Goal: Transaction & Acquisition: Purchase product/service

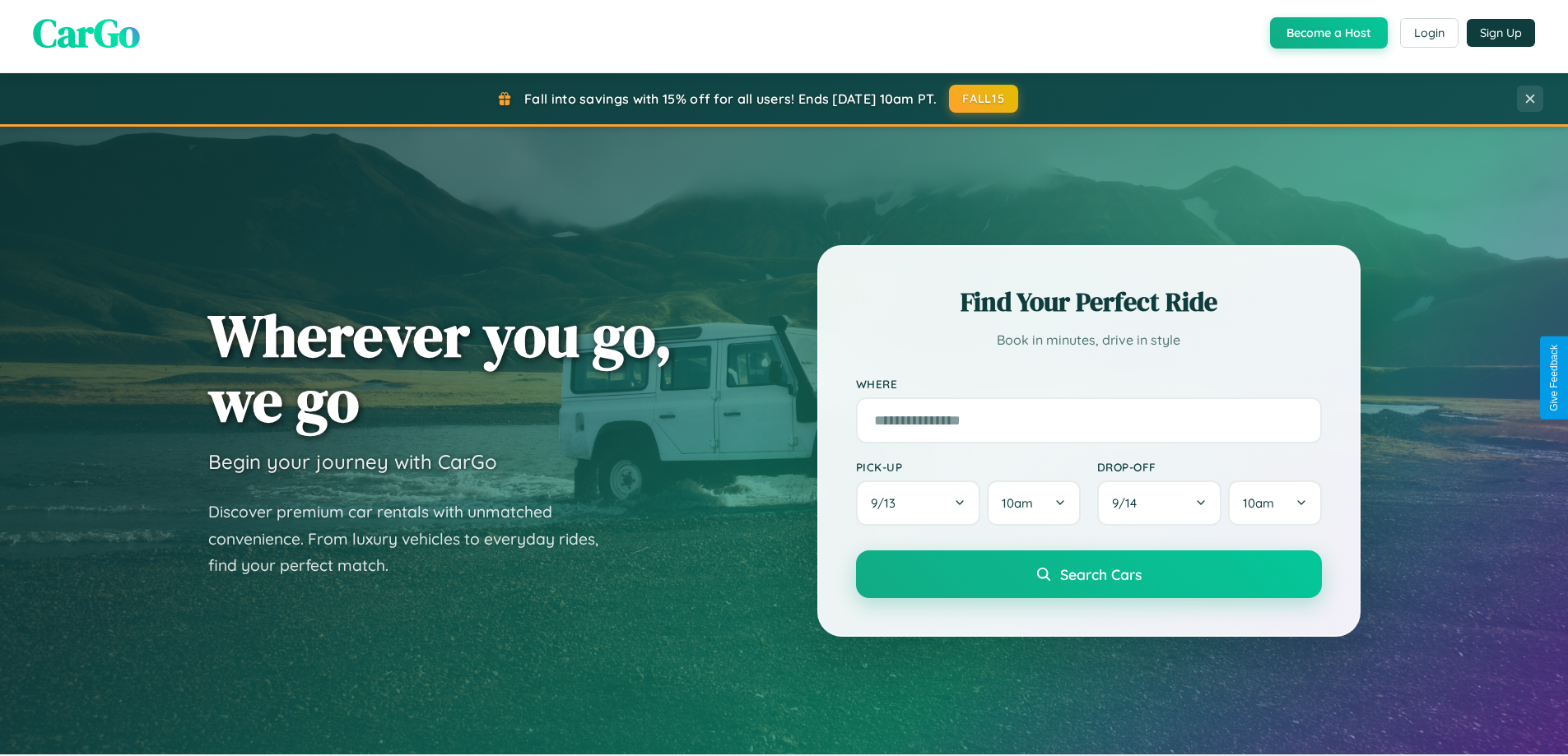
scroll to position [709, 0]
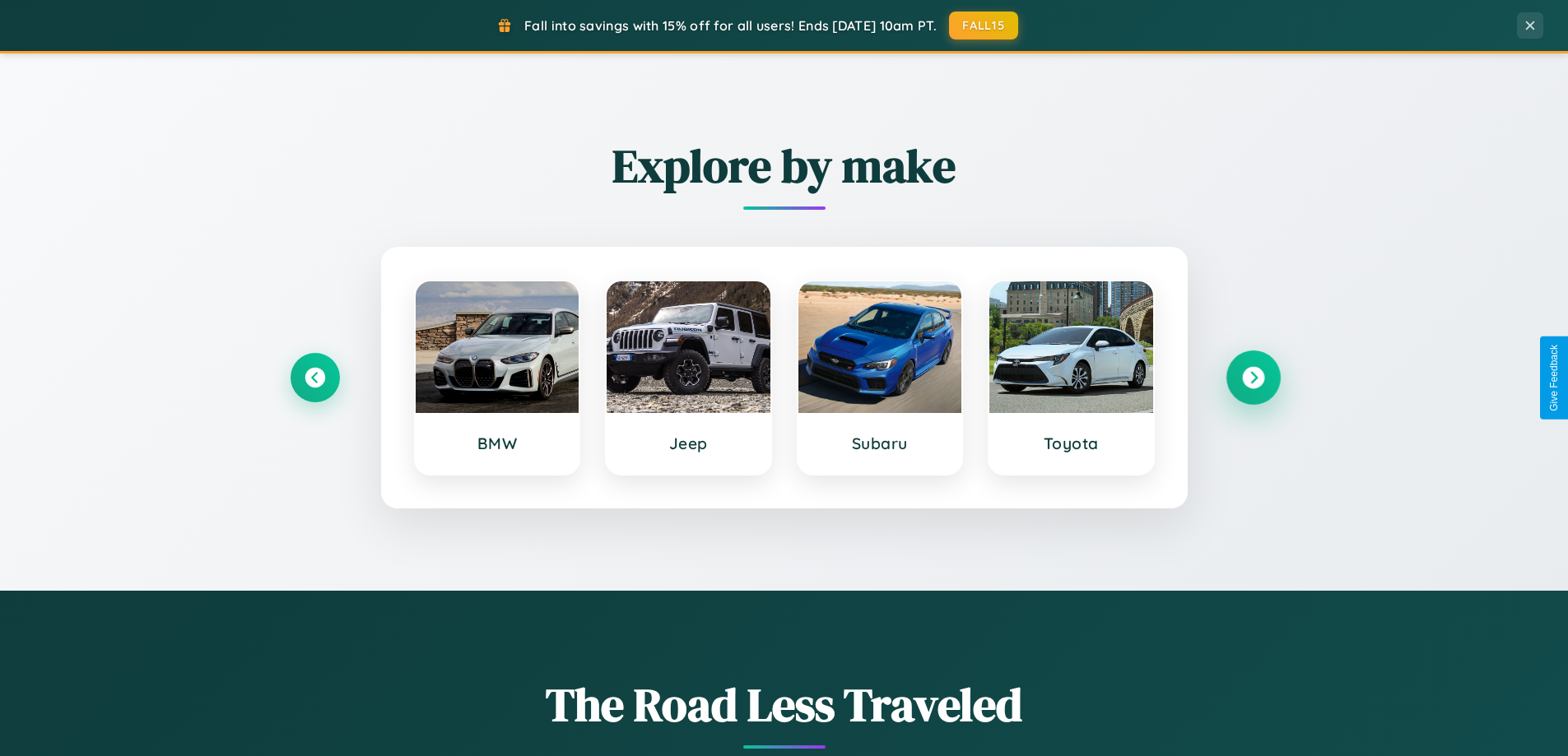
click at [1253, 378] on icon at bounding box center [1252, 378] width 22 height 22
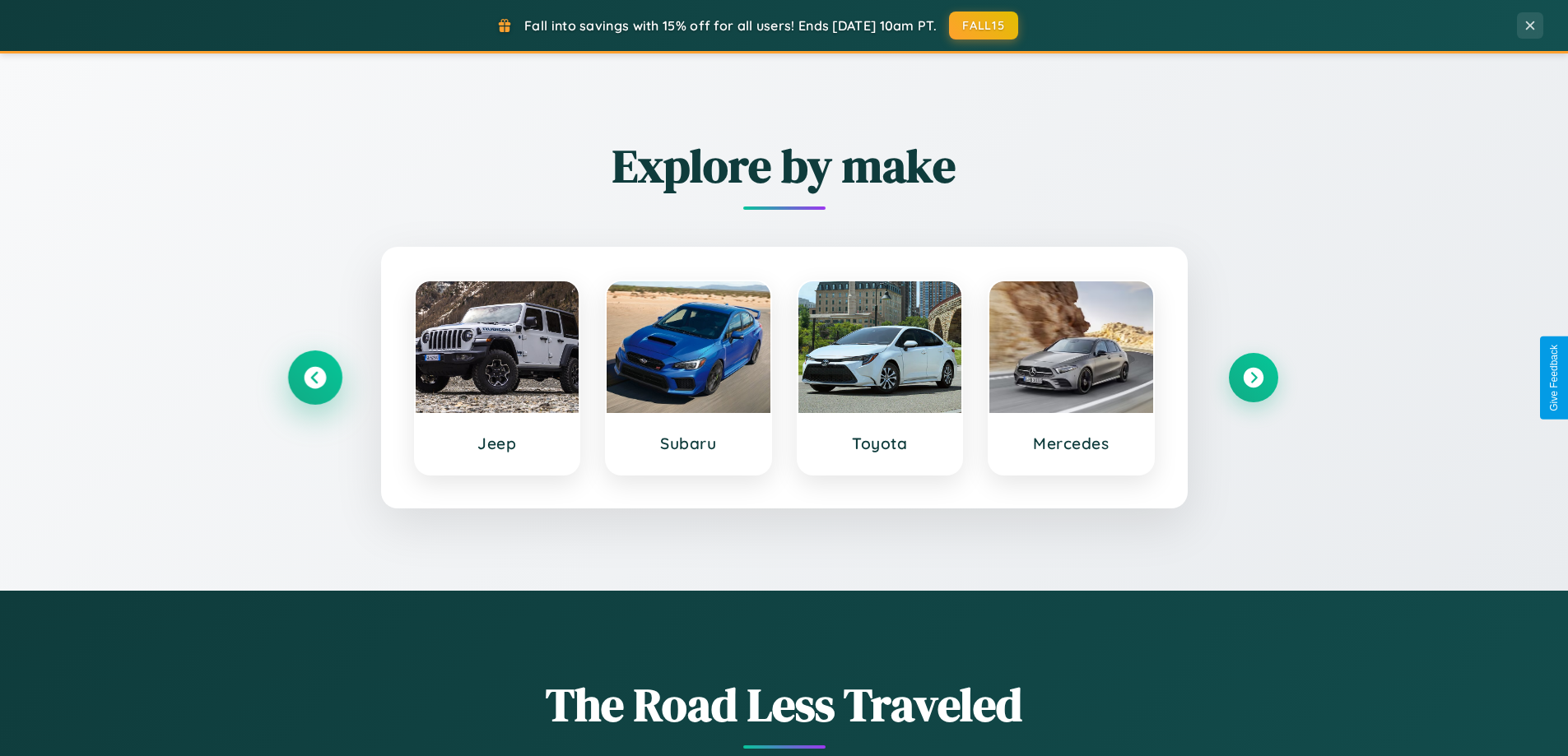
click at [314, 378] on icon at bounding box center [314, 378] width 22 height 22
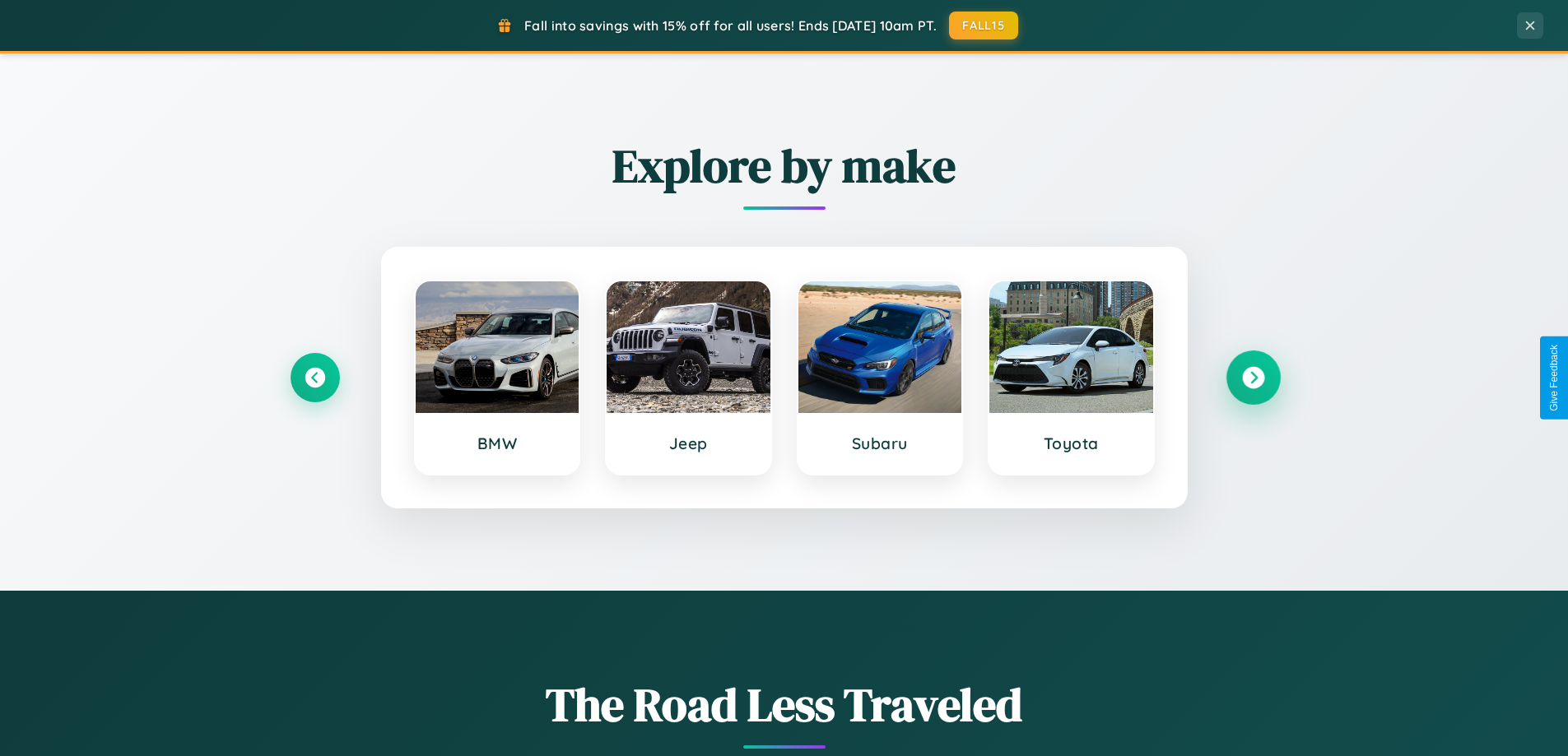
click at [1253, 378] on icon at bounding box center [1252, 378] width 22 height 22
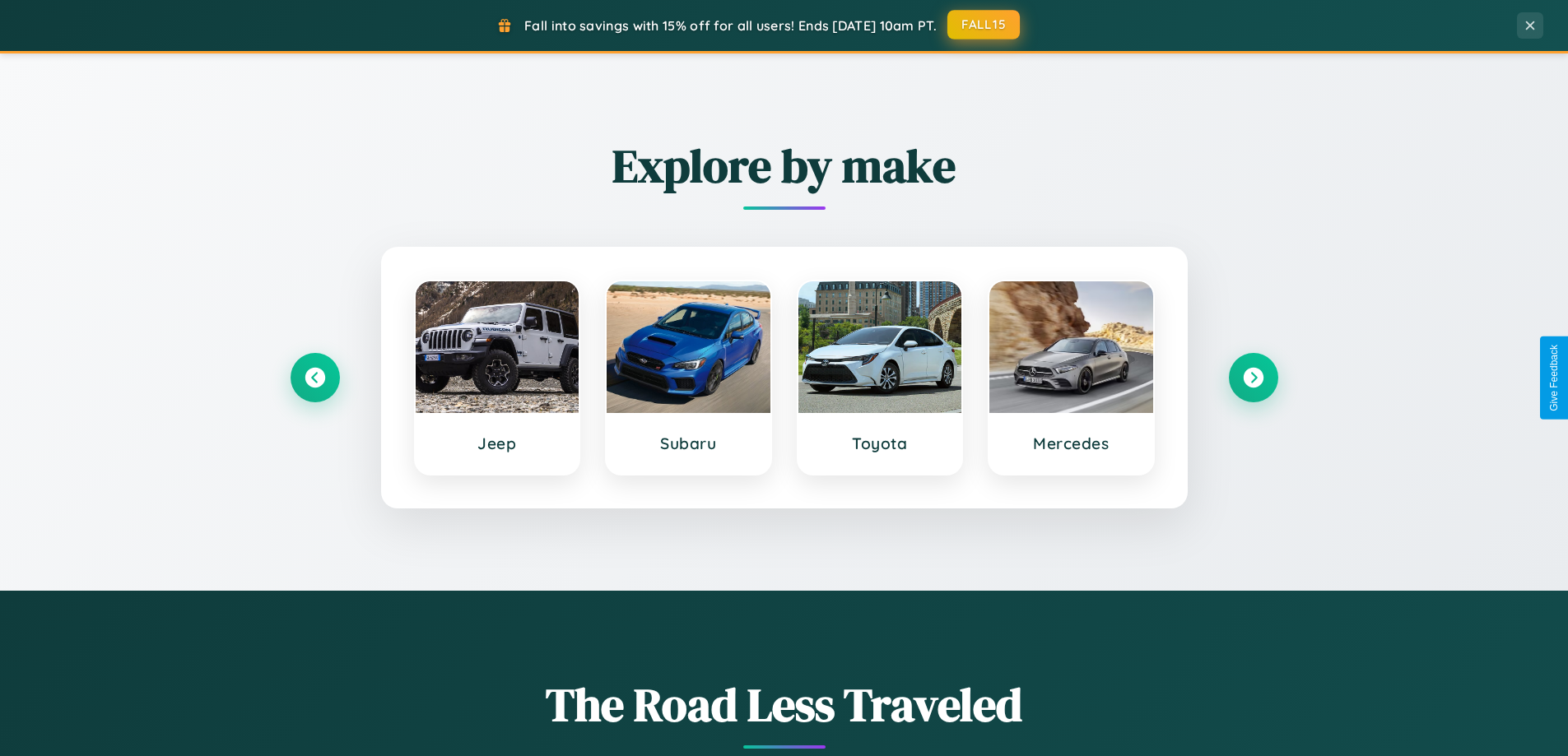
click at [984, 25] on button "FALL15" at bounding box center [983, 24] width 72 height 30
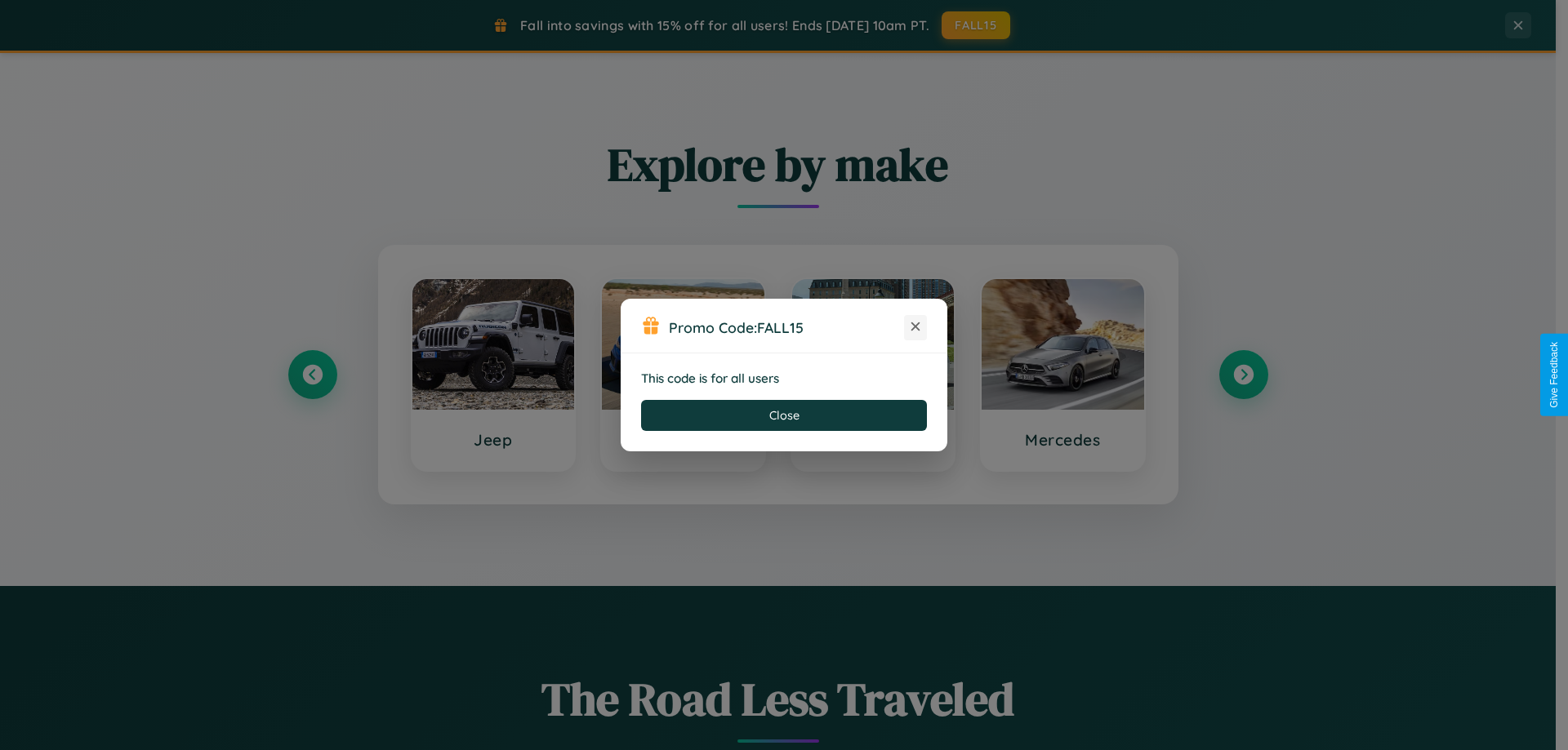
click at [915, 328] on icon at bounding box center [914, 326] width 16 height 16
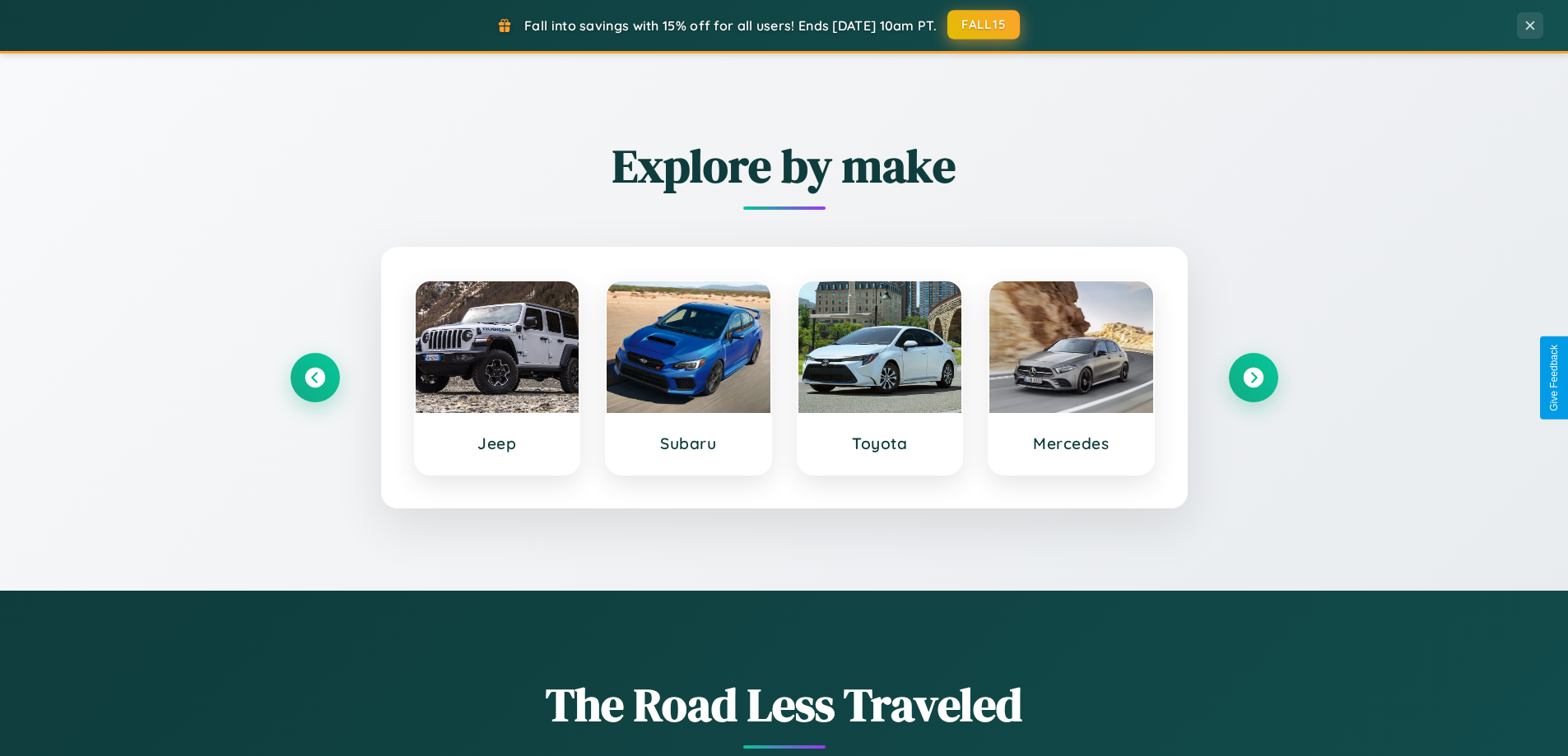
click at [984, 25] on button "FALL15" at bounding box center [983, 24] width 72 height 30
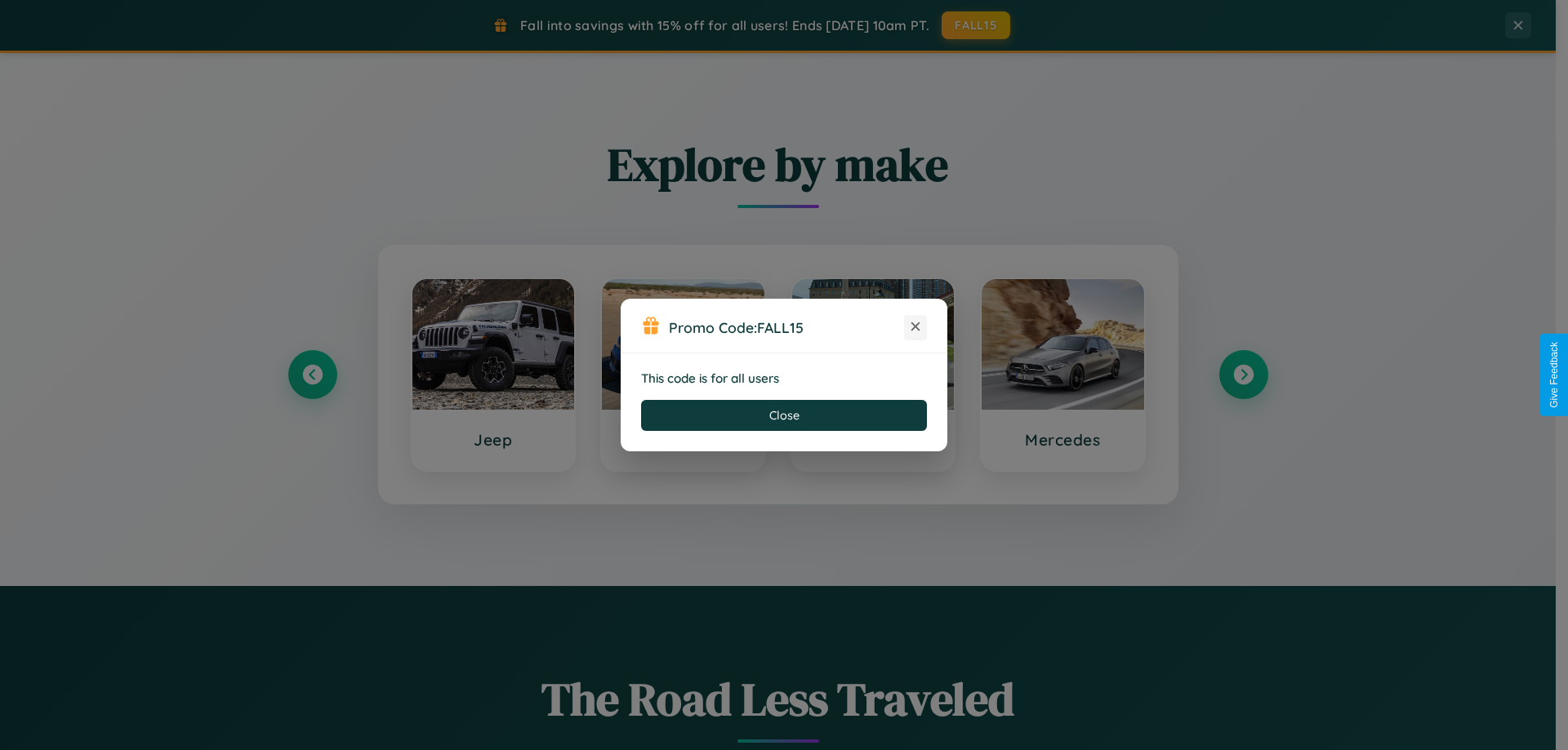
click at [915, 328] on icon at bounding box center [914, 326] width 16 height 16
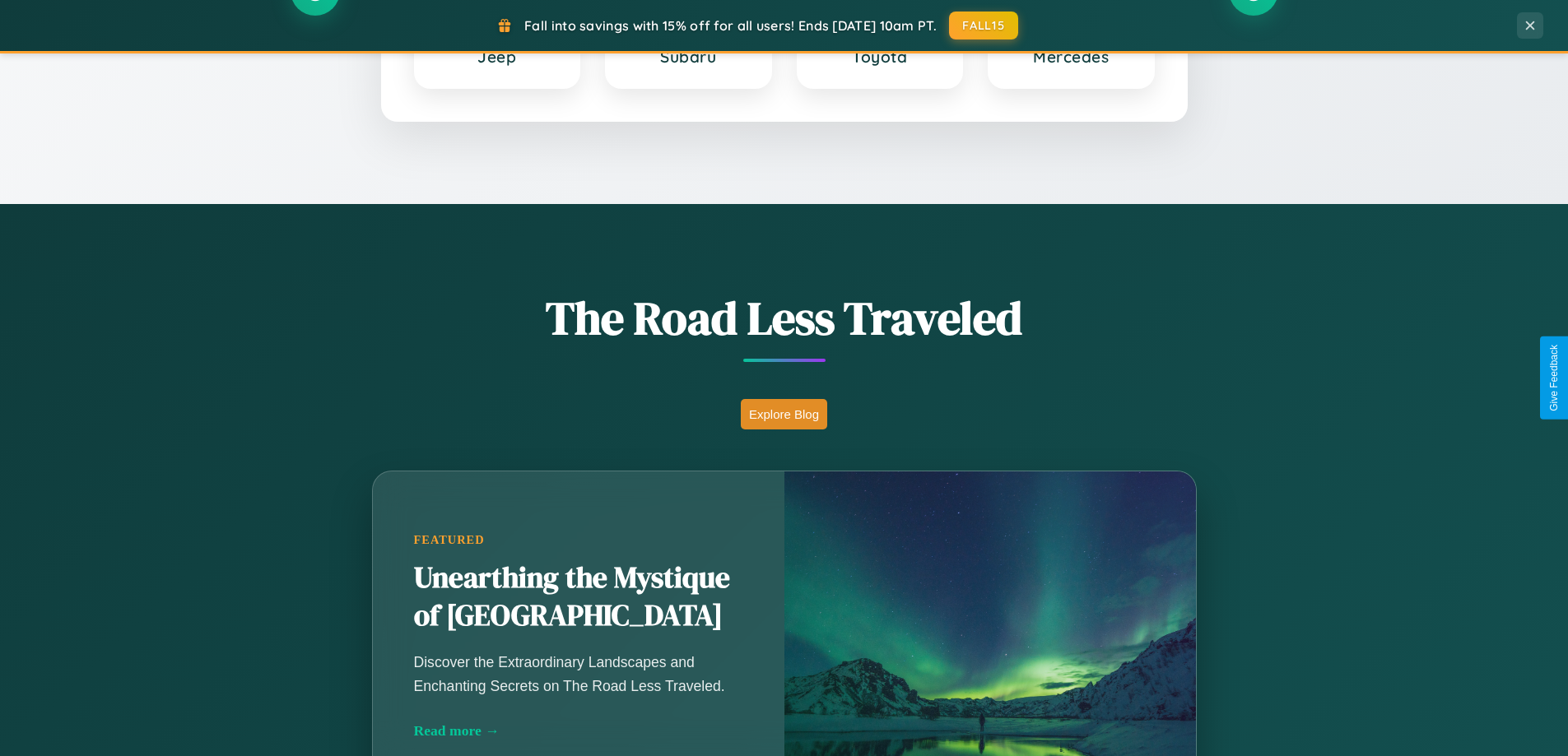
scroll to position [1132, 0]
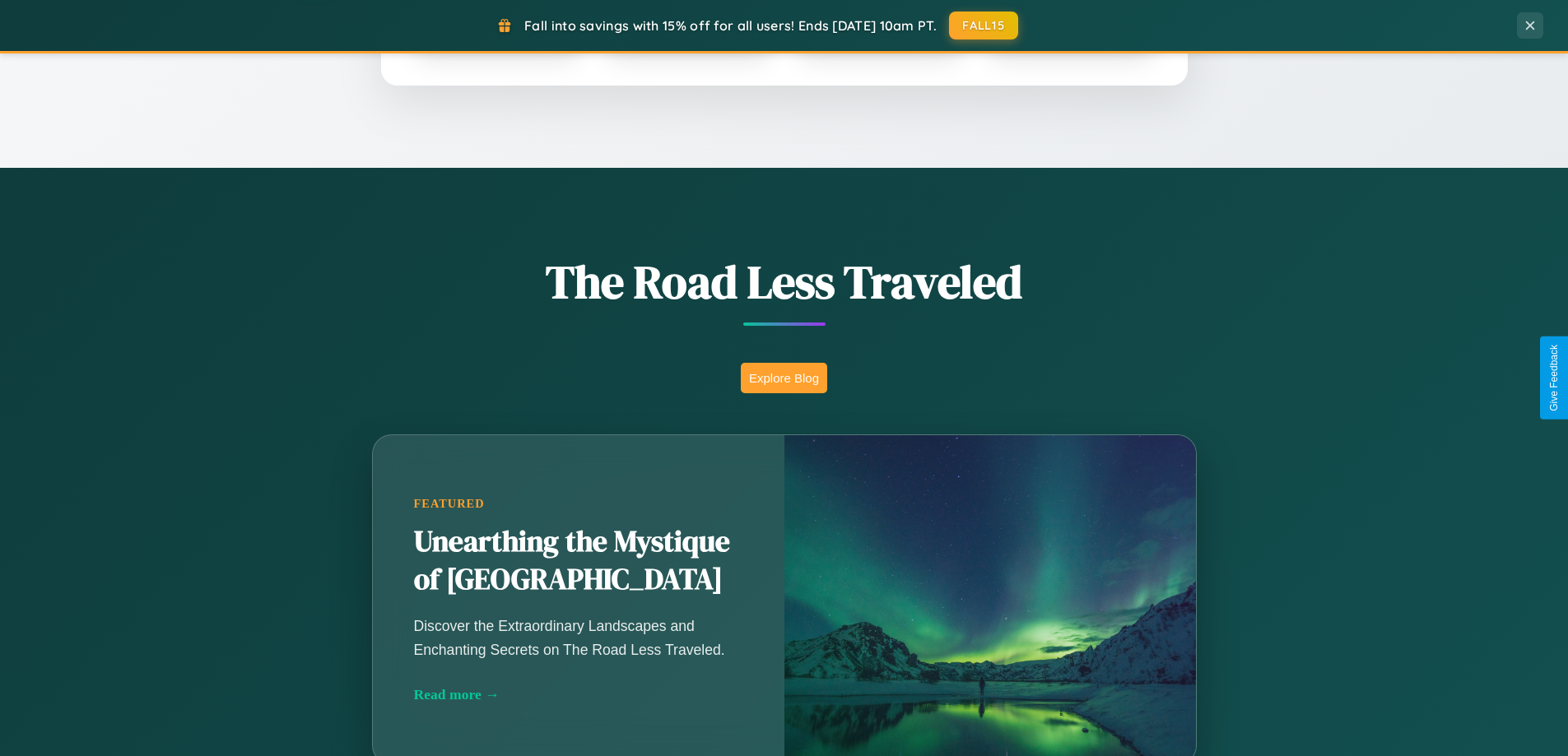
click at [784, 378] on button "Explore Blog" at bounding box center [784, 378] width 87 height 30
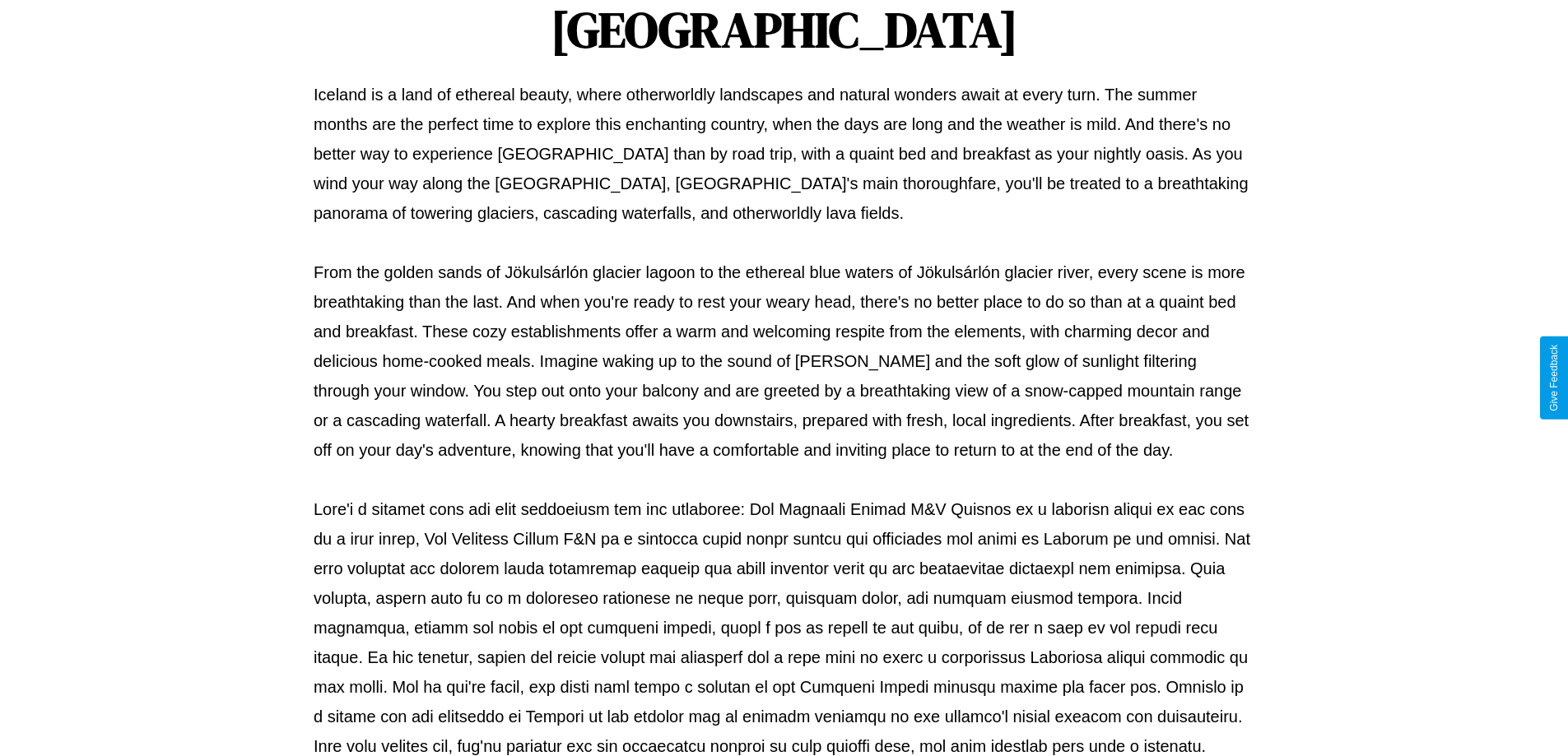
scroll to position [532, 0]
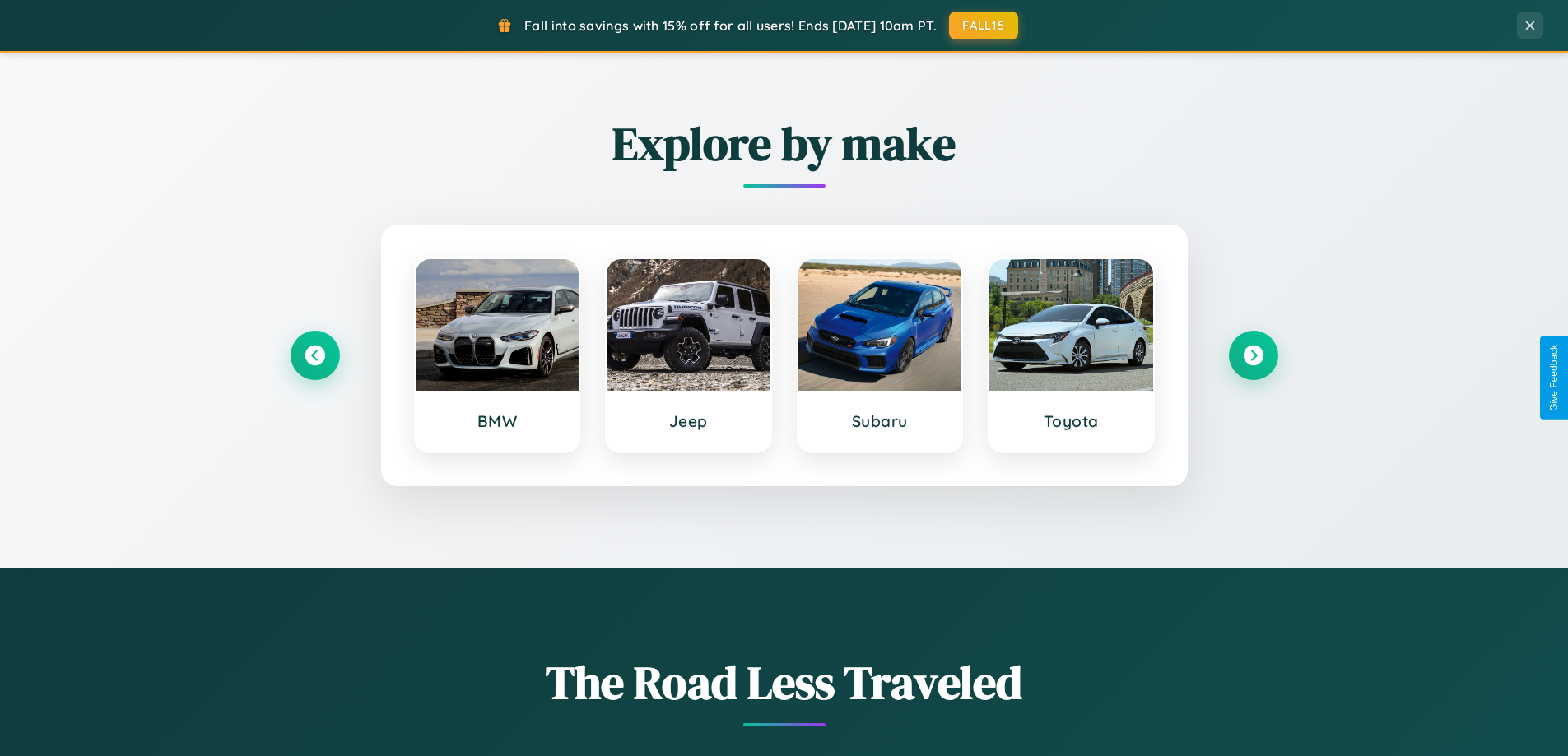
scroll to position [709, 0]
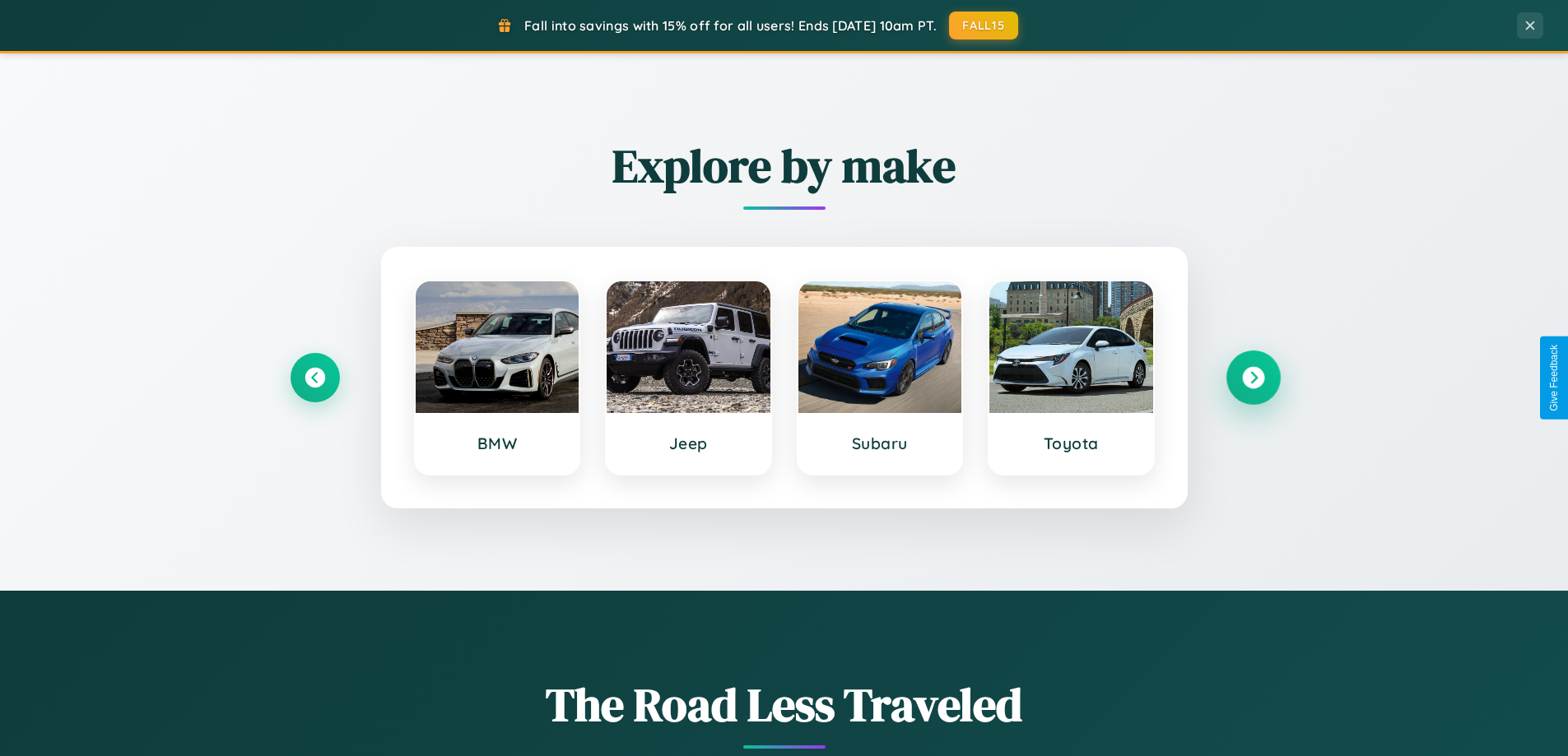
click at [1253, 378] on icon at bounding box center [1252, 378] width 22 height 22
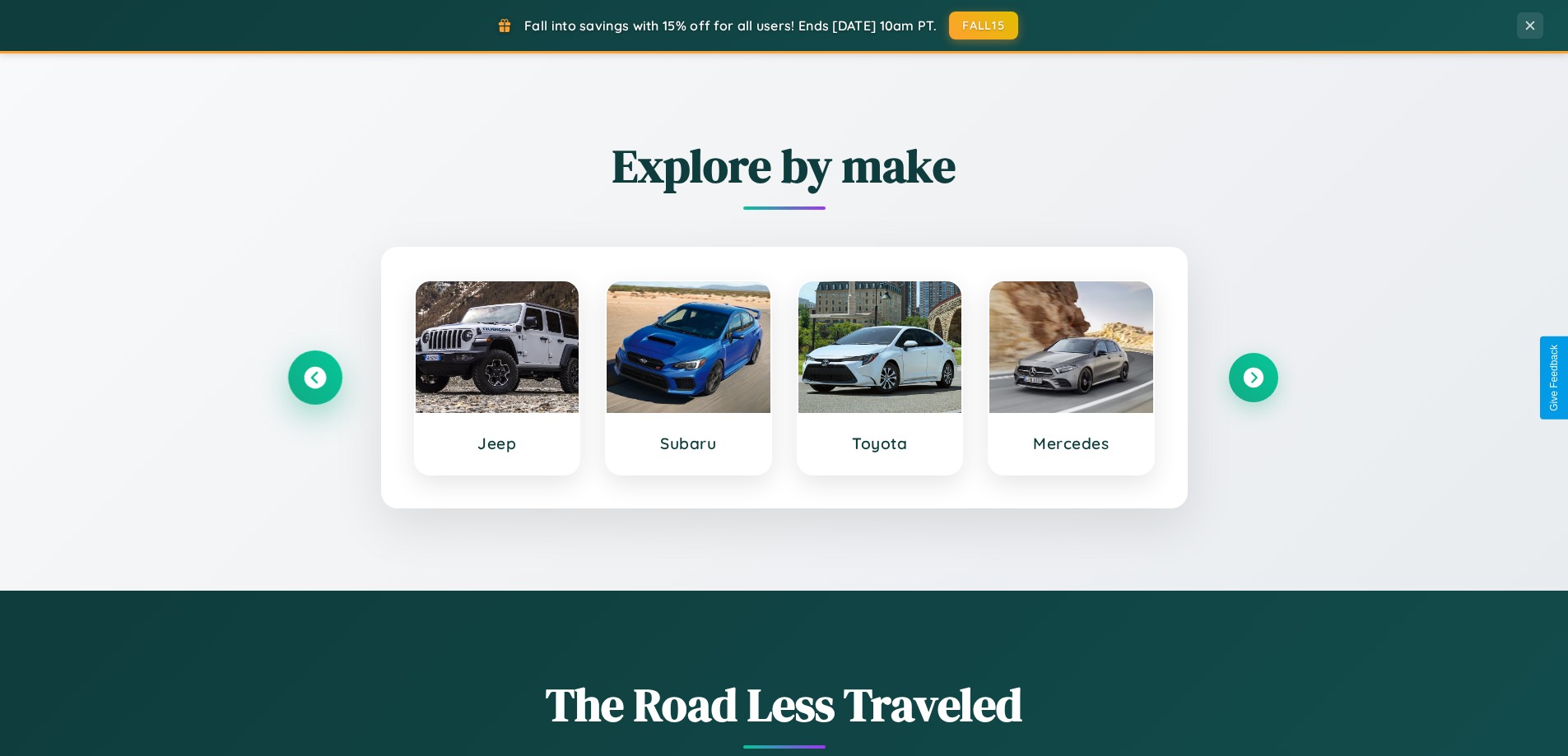
click at [314, 378] on icon at bounding box center [314, 378] width 22 height 22
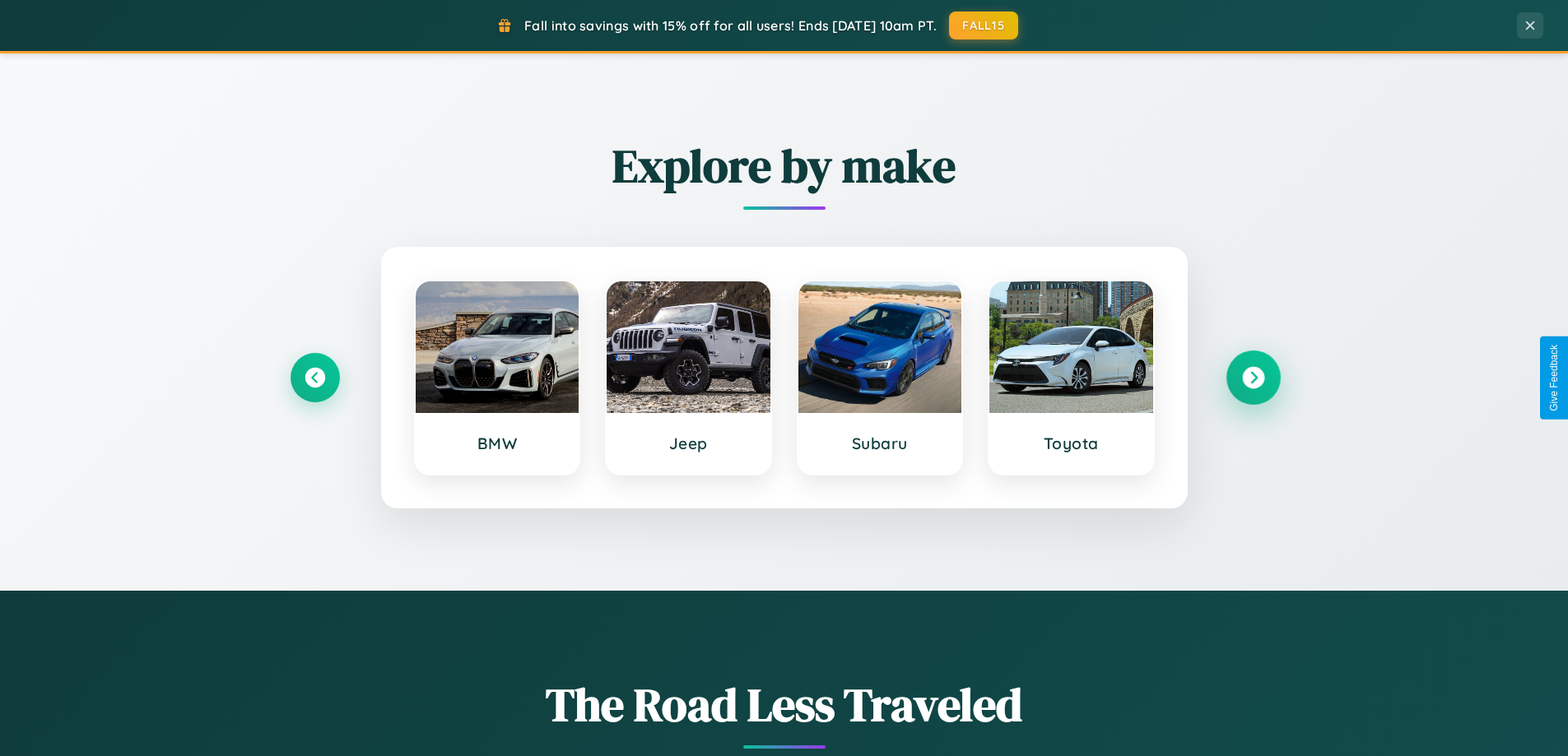
click at [1253, 378] on icon at bounding box center [1252, 378] width 22 height 22
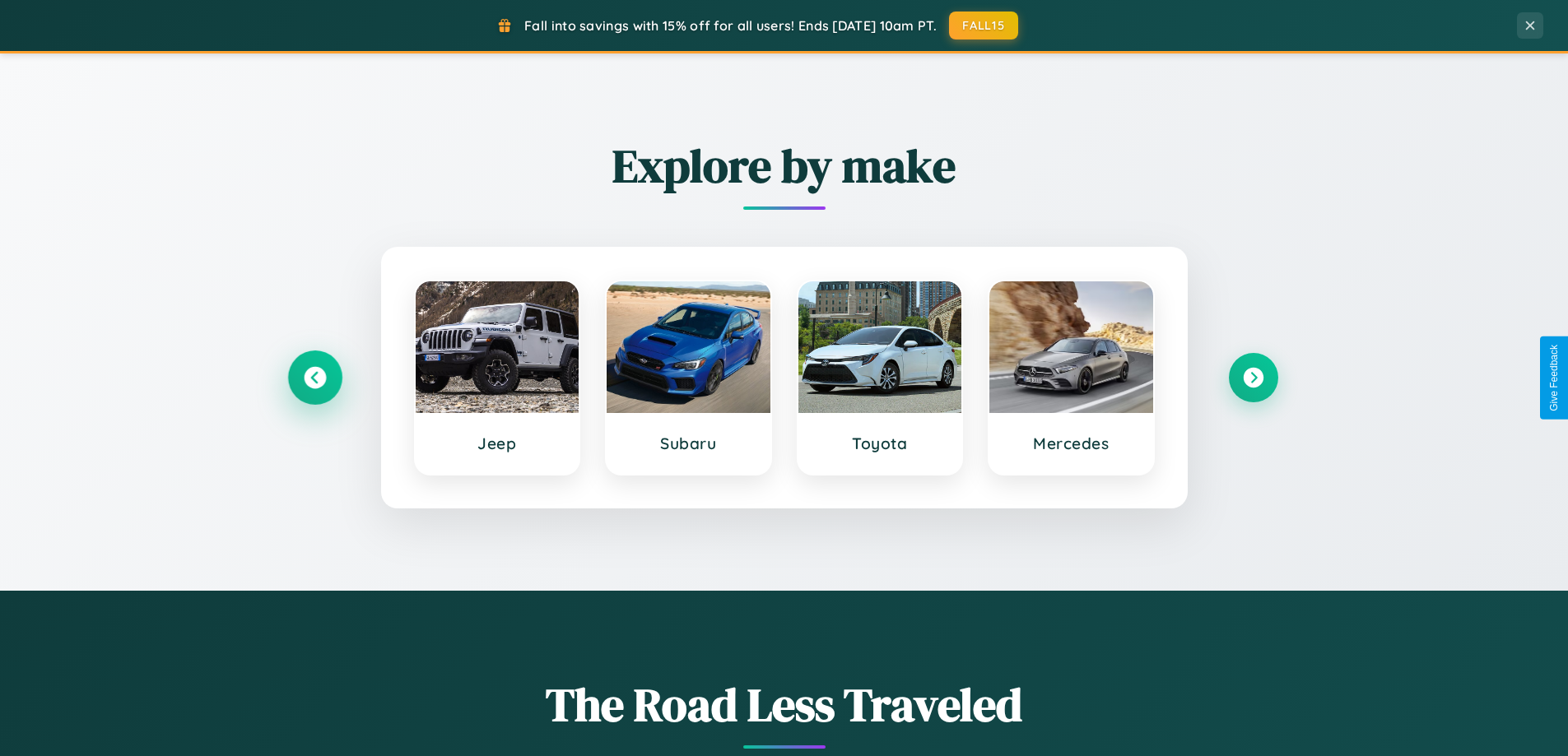
click at [314, 378] on icon at bounding box center [314, 378] width 22 height 22
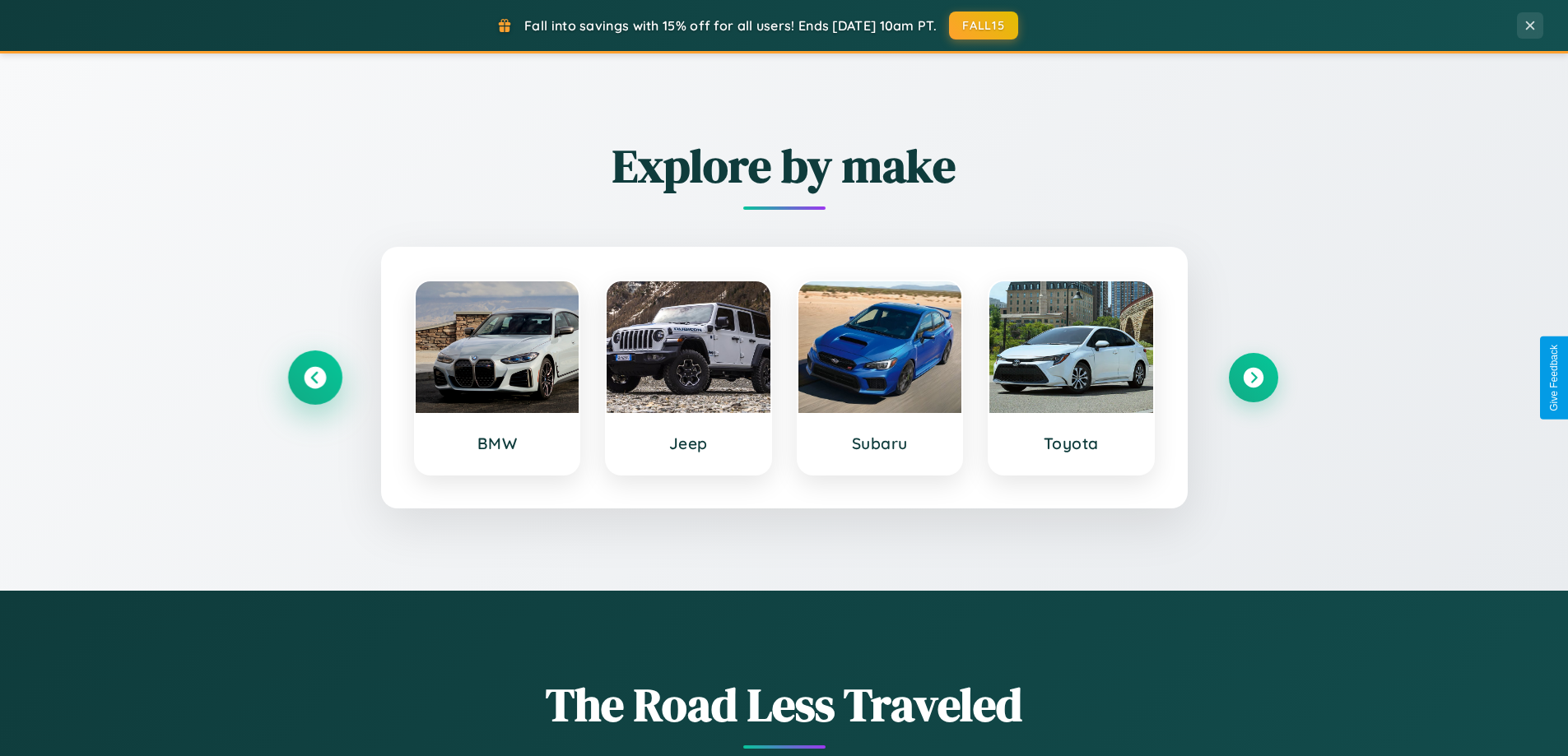
click at [314, 378] on icon at bounding box center [314, 378] width 22 height 22
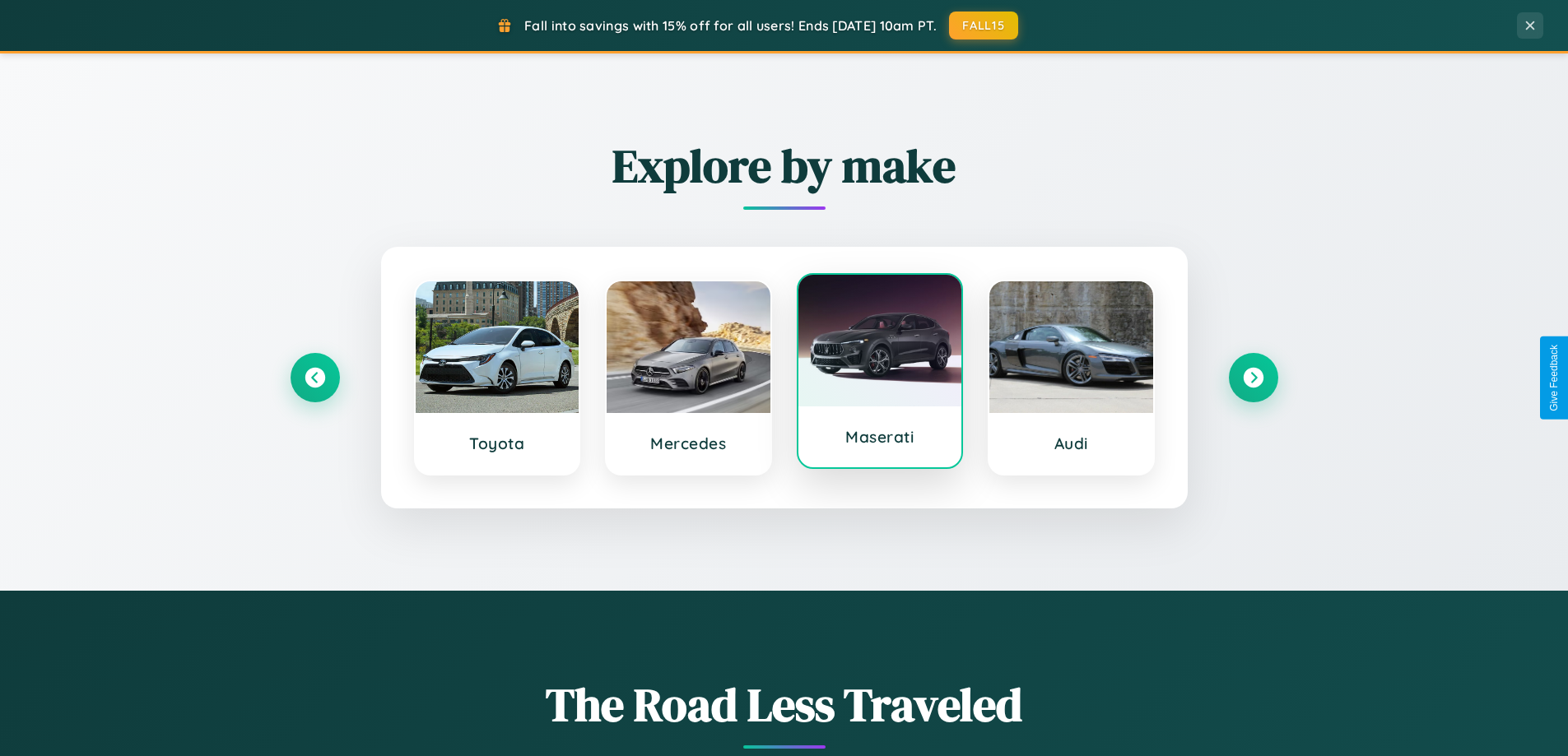
click at [879, 373] on div at bounding box center [880, 341] width 164 height 131
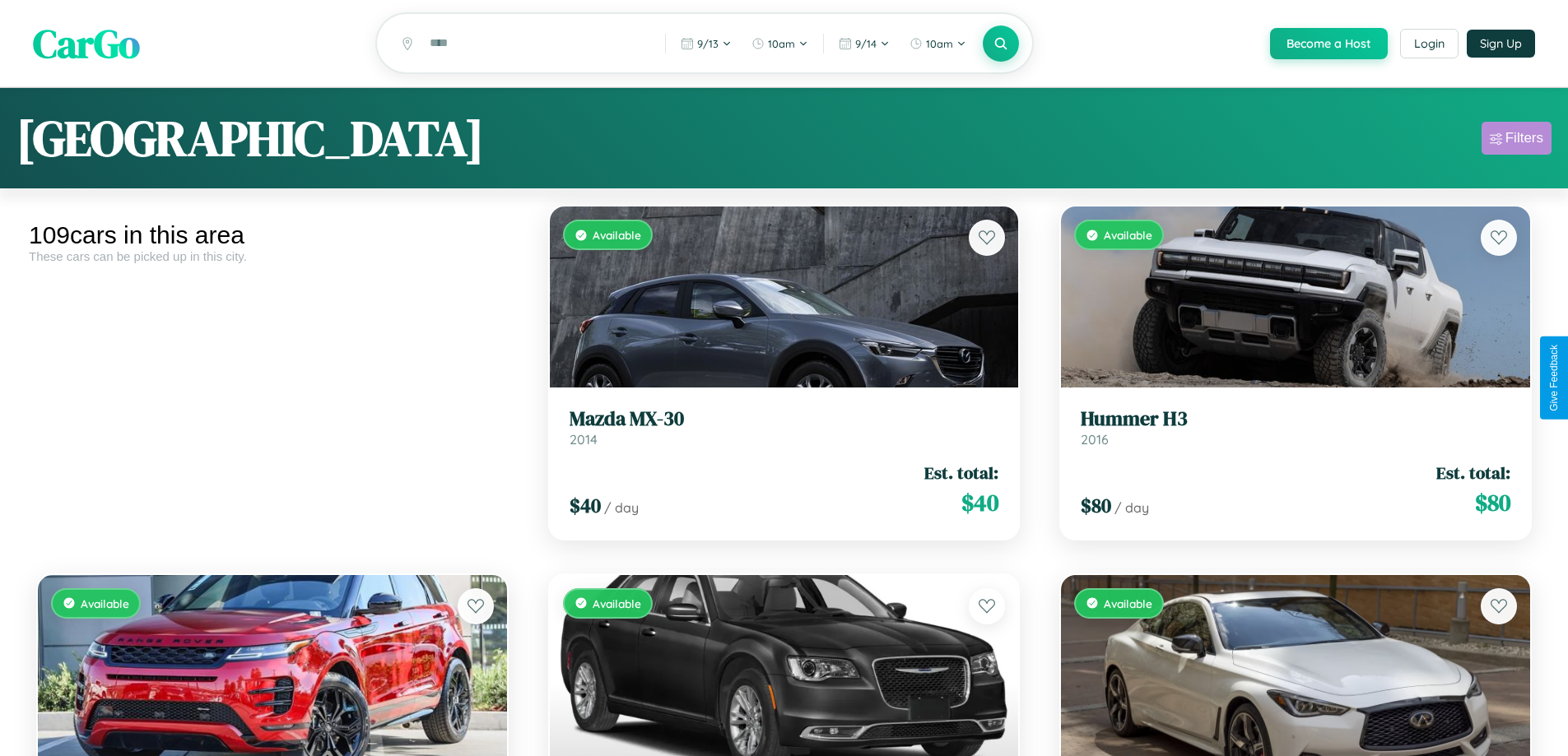
click at [1516, 141] on div "Filters" at bounding box center [1524, 138] width 38 height 16
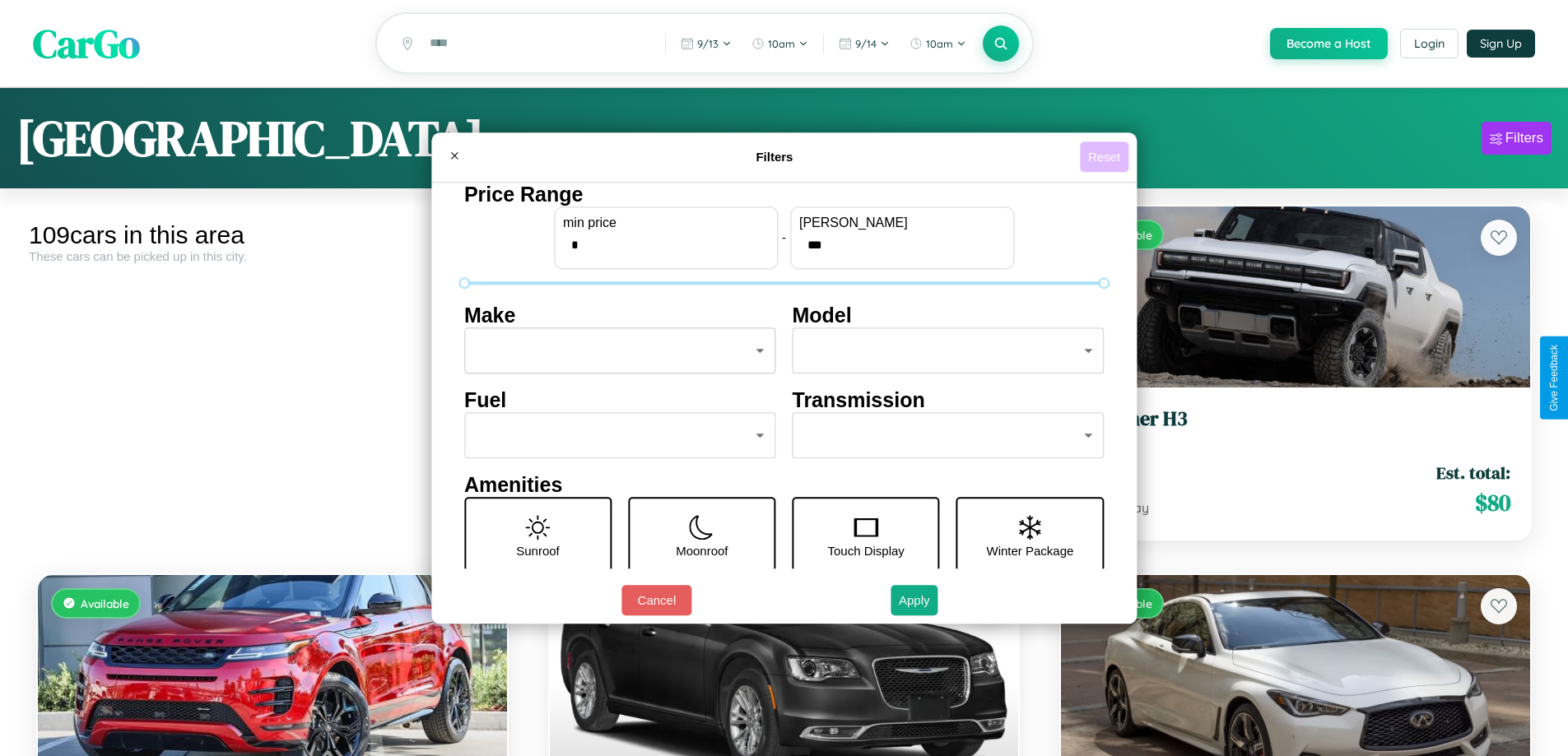
click at [1106, 156] on button "Reset" at bounding box center [1103, 157] width 49 height 30
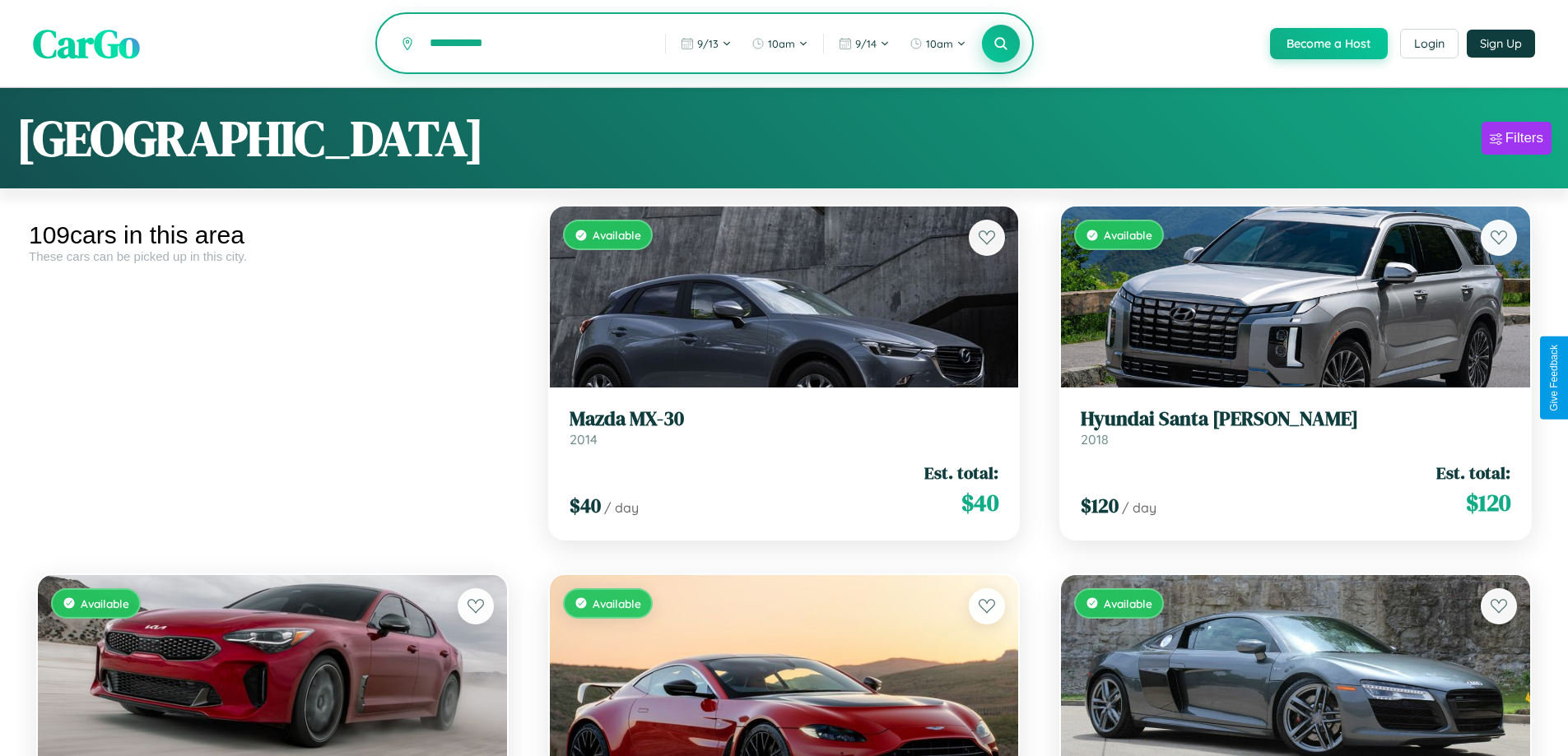
type input "**********"
click at [1000, 45] on icon at bounding box center [1001, 43] width 15 height 15
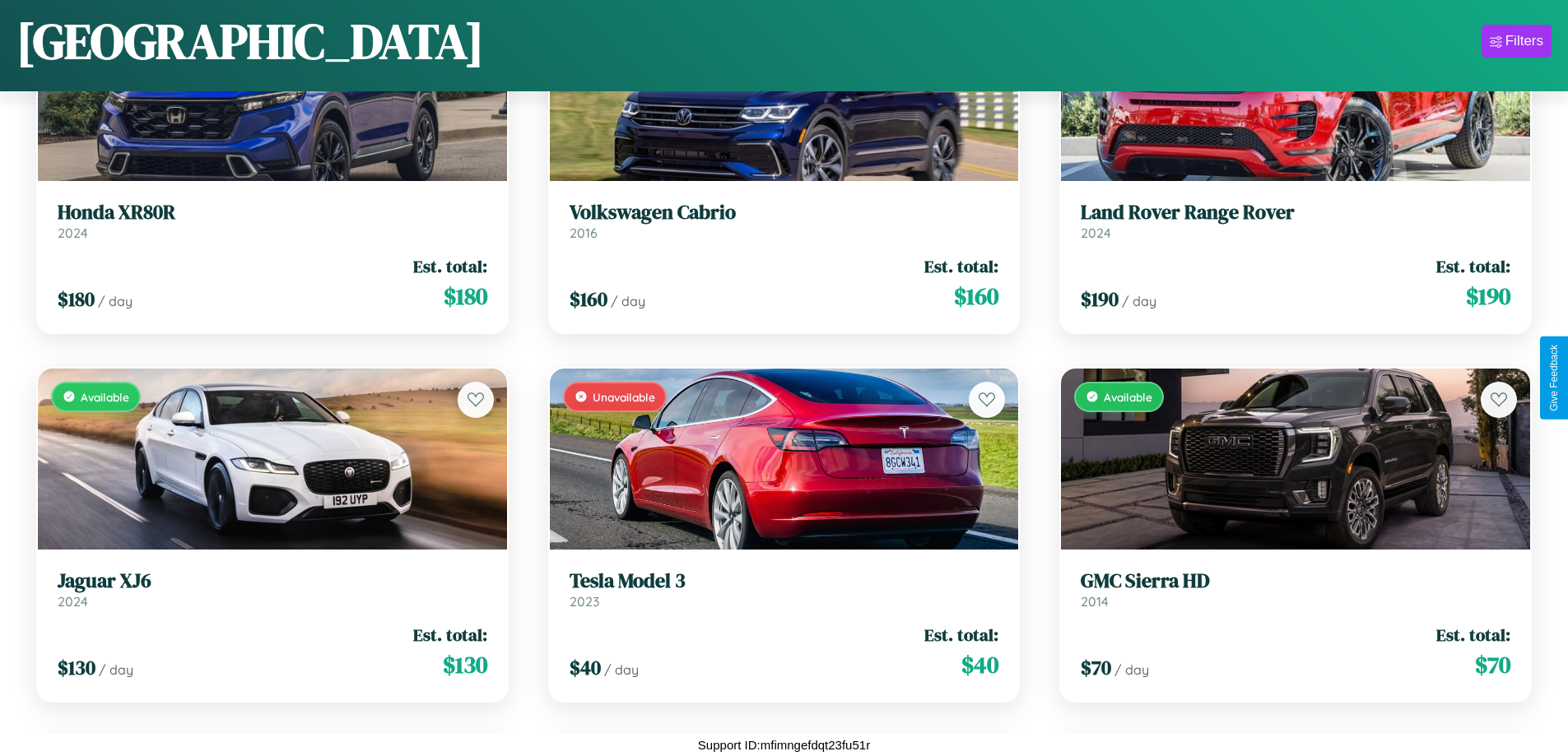
scroll to position [11657, 0]
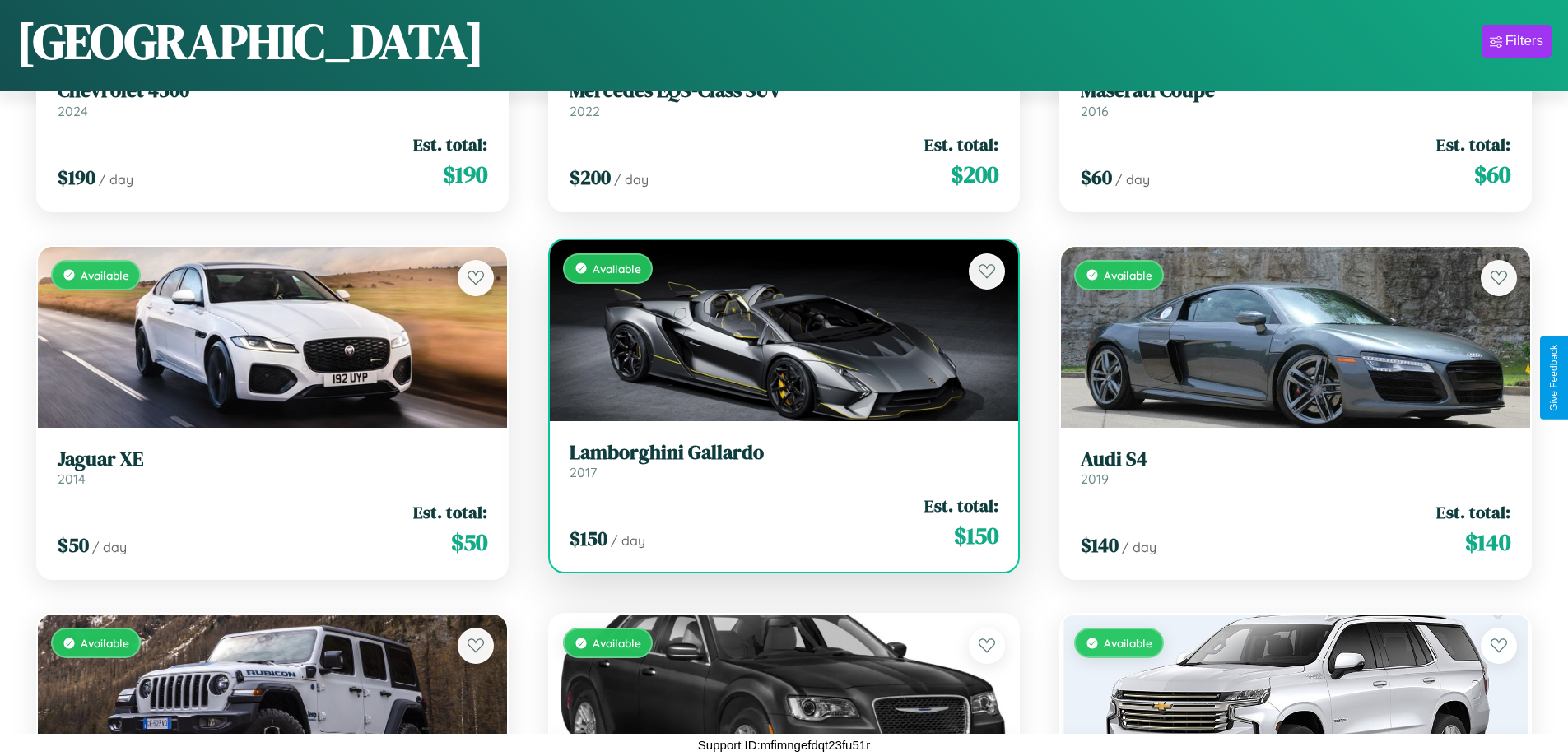
click at [777, 465] on h3 "Lamborghini Gallardo" at bounding box center [784, 452] width 429 height 24
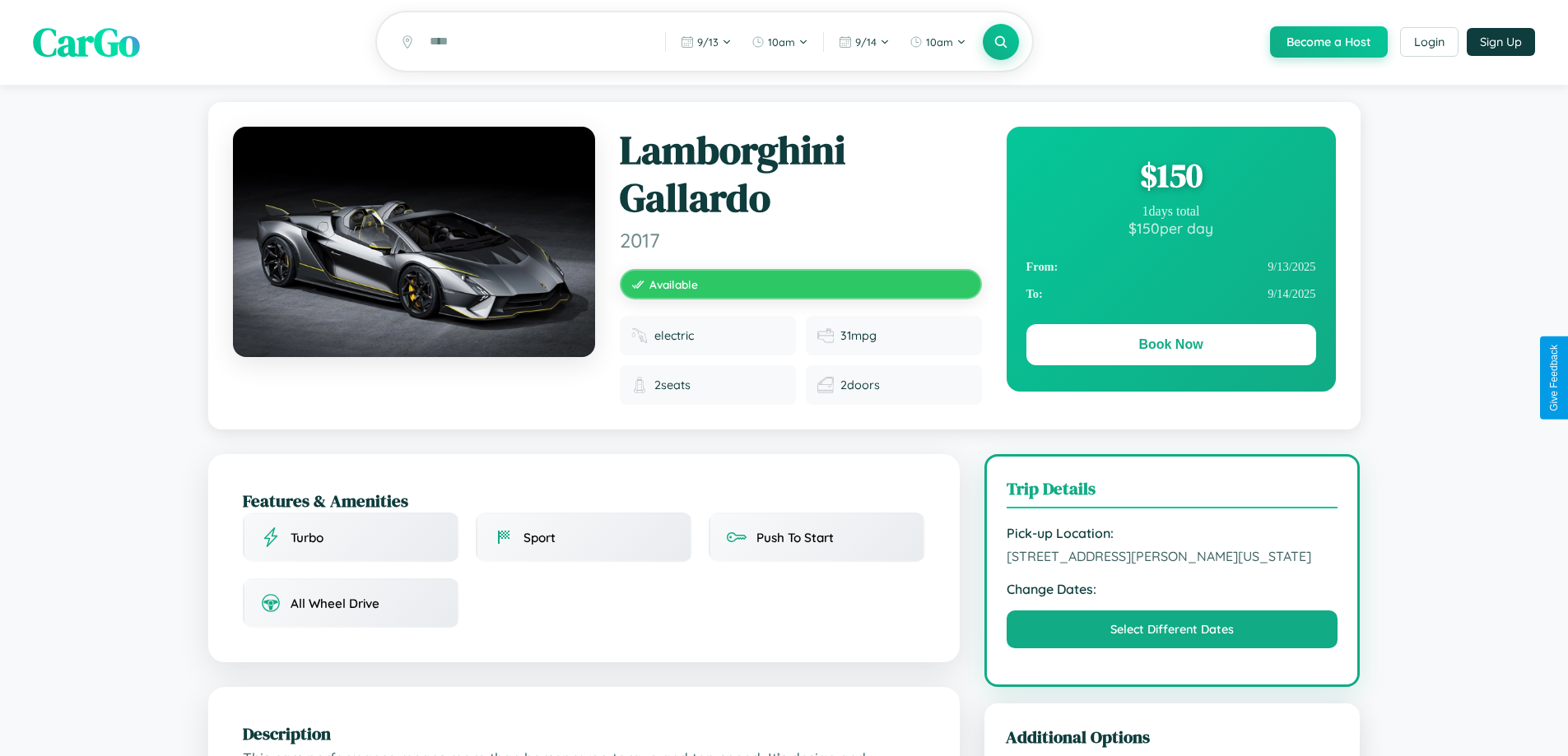
scroll to position [191, 0]
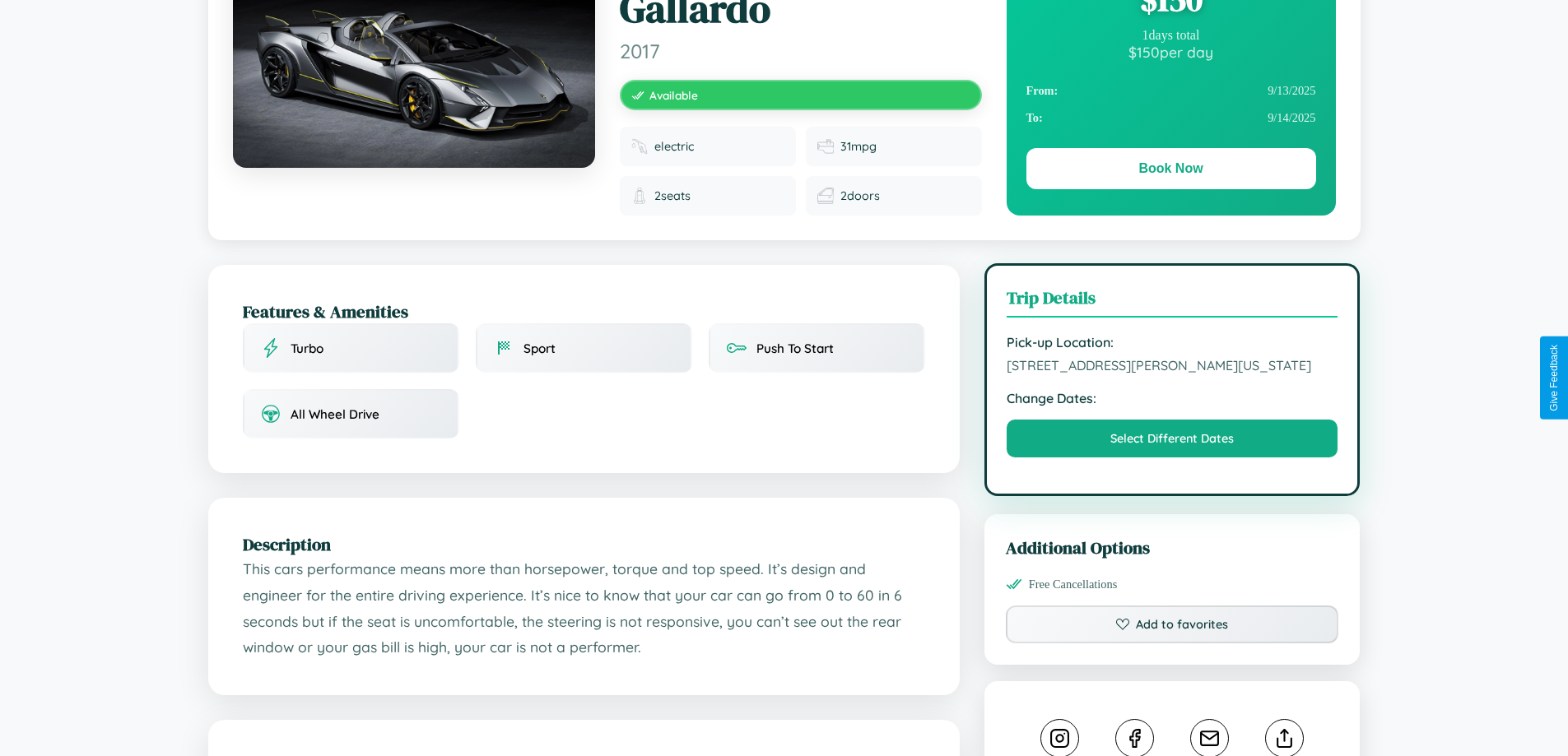
click at [1172, 373] on span "[STREET_ADDRESS][PERSON_NAME][US_STATE]" at bounding box center [1172, 365] width 331 height 16
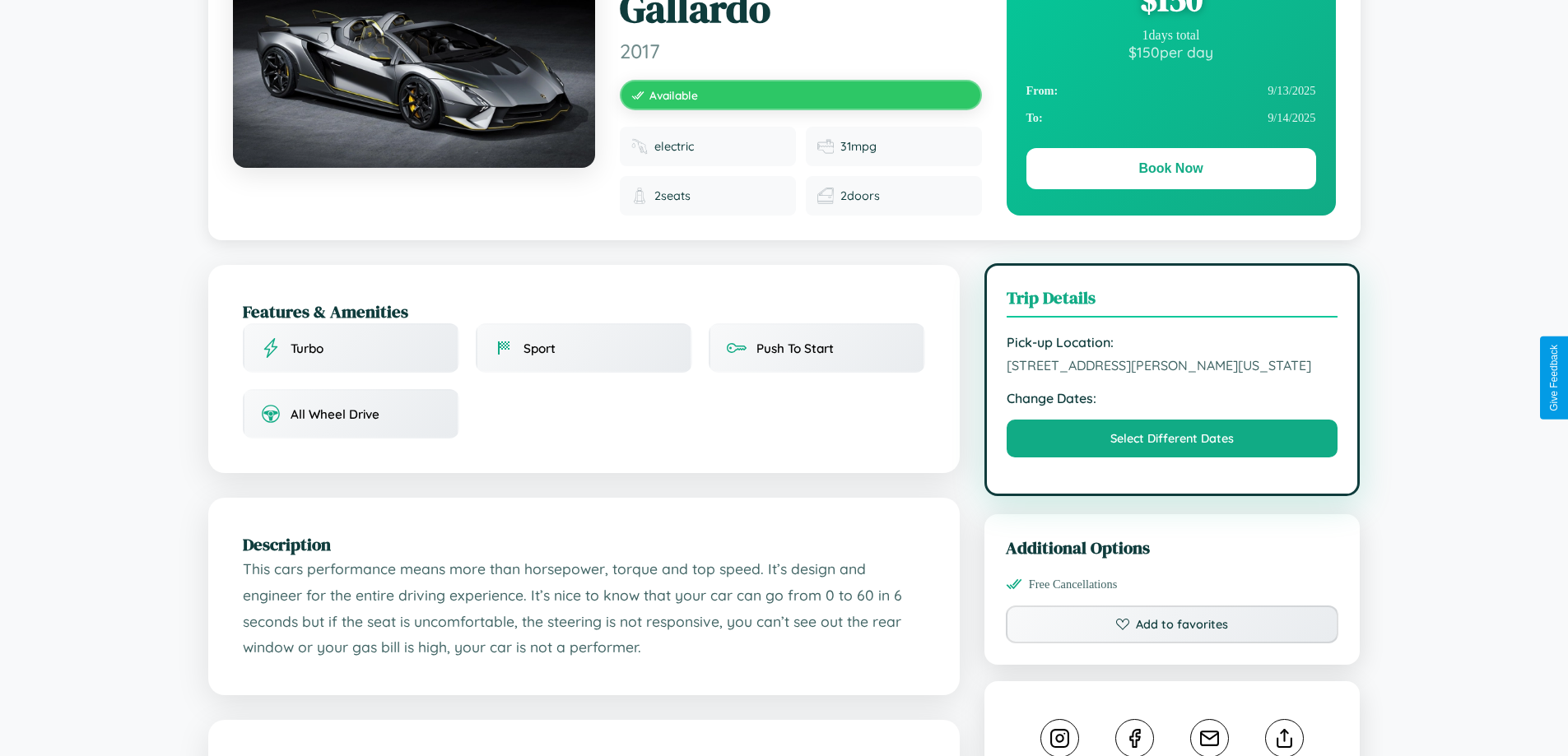
click at [1172, 373] on span "[STREET_ADDRESS][PERSON_NAME][US_STATE]" at bounding box center [1172, 365] width 331 height 16
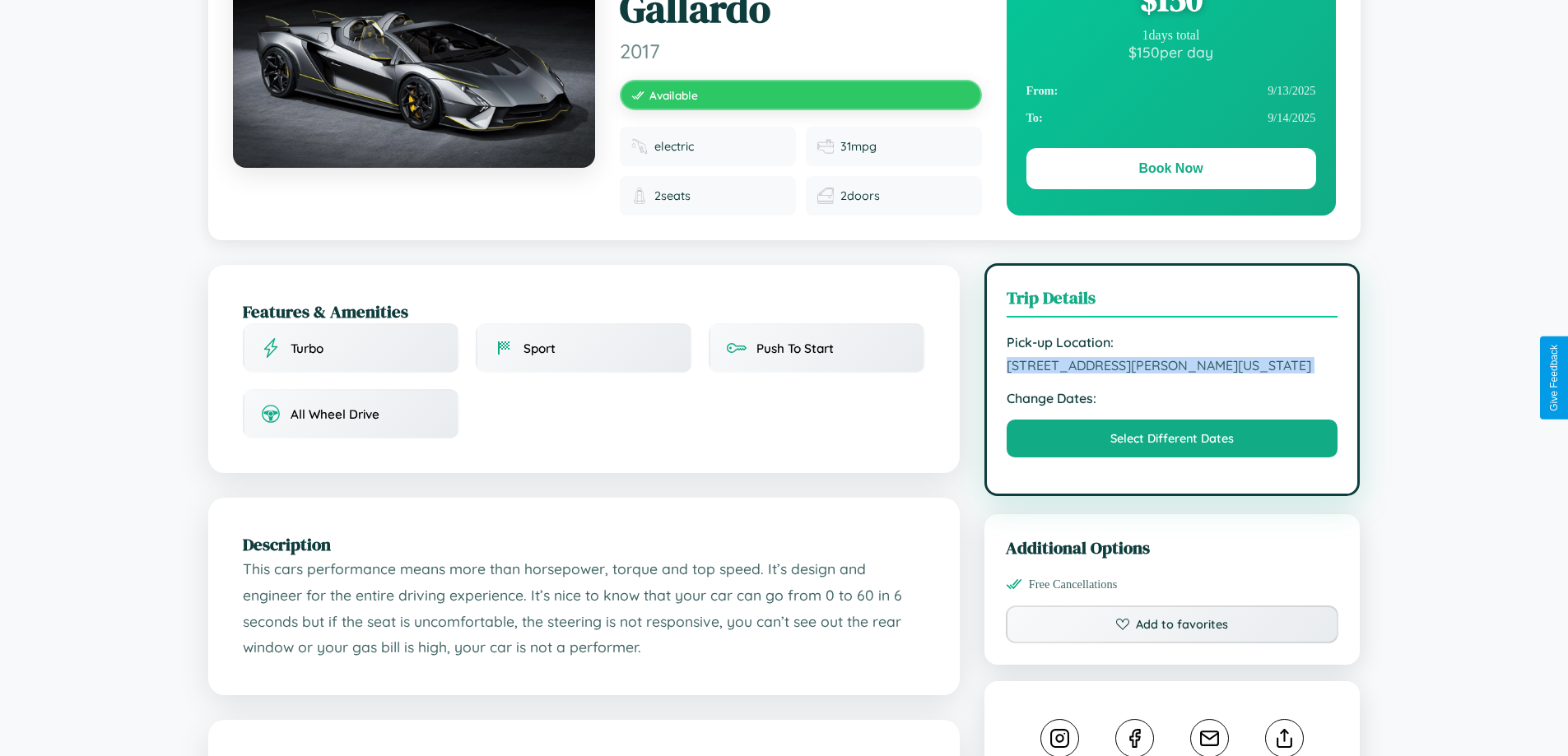
click at [1172, 373] on span "6864 Smith Street Los Angeles California 69969 United States" at bounding box center [1172, 365] width 331 height 16
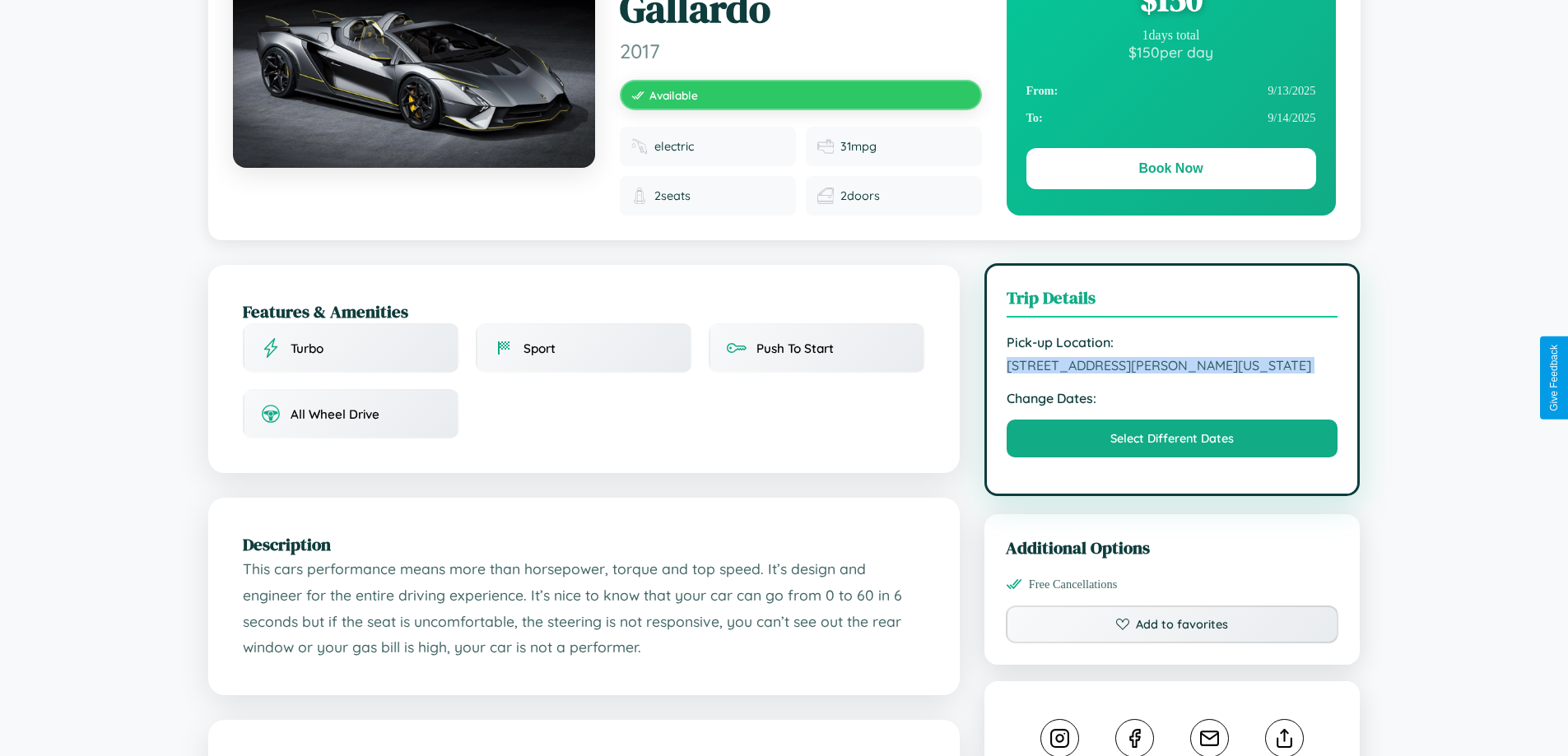
click at [1172, 373] on span "6864 Smith Street Los Angeles California 69969 United States" at bounding box center [1172, 365] width 331 height 16
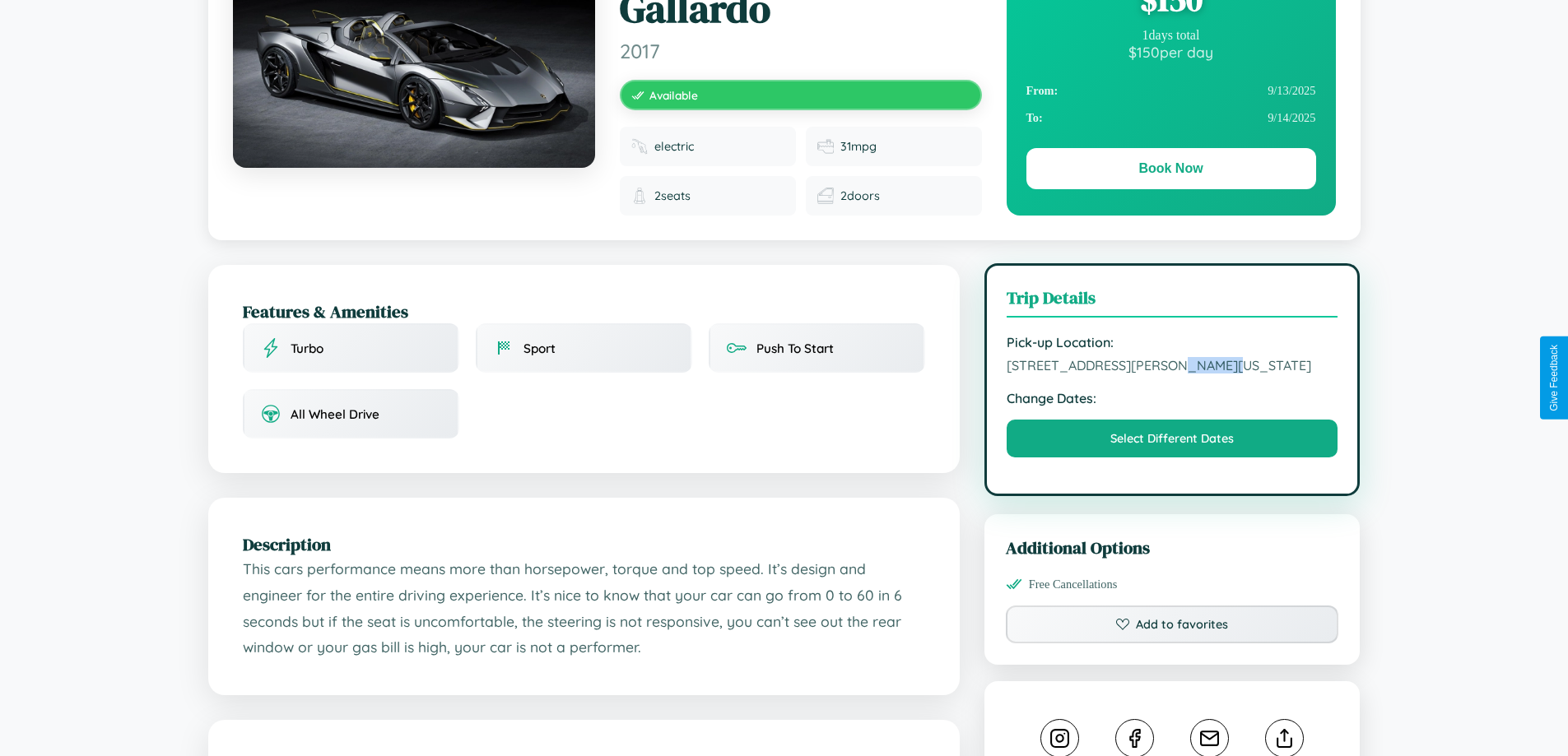
click at [1172, 373] on span "6864 Smith Street Los Angeles California 69969 United States" at bounding box center [1172, 365] width 331 height 16
